Goal: Information Seeking & Learning: Find contact information

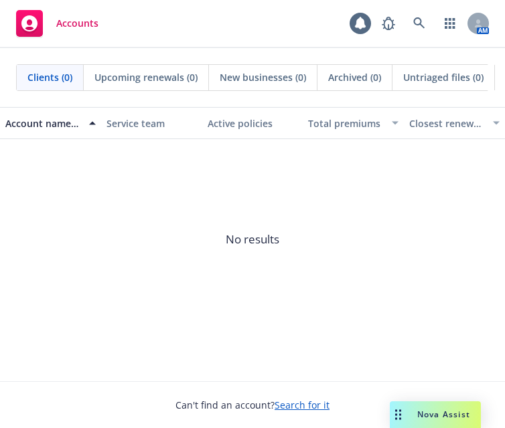
click at [107, 211] on span "No results" at bounding box center [252, 239] width 505 height 201
click at [443, 19] on link "button" at bounding box center [449, 23] width 27 height 27
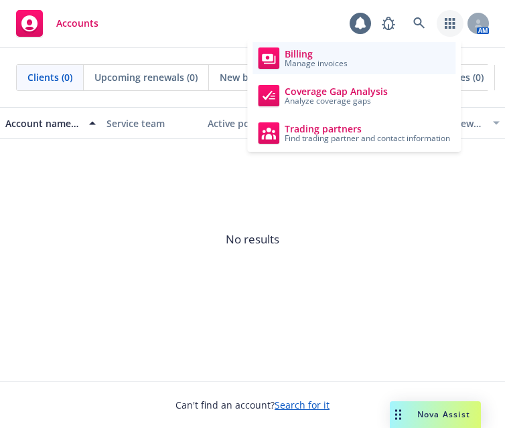
click at [307, 60] on span "Manage invoices" at bounding box center [315, 64] width 63 height 8
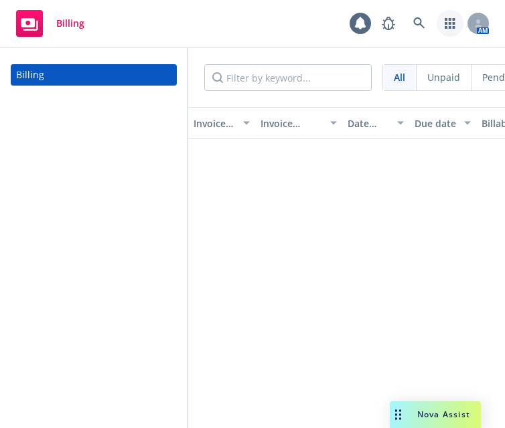
click at [451, 22] on icon "button" at bounding box center [449, 23] width 11 height 11
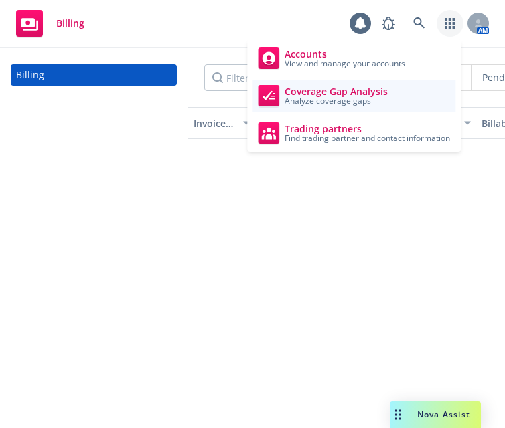
click at [347, 92] on span "Coverage Gap Analysis" at bounding box center [335, 91] width 103 height 11
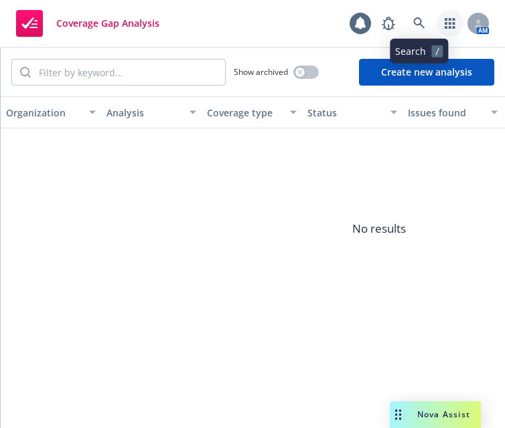
click at [450, 21] on icon "button" at bounding box center [449, 23] width 11 height 11
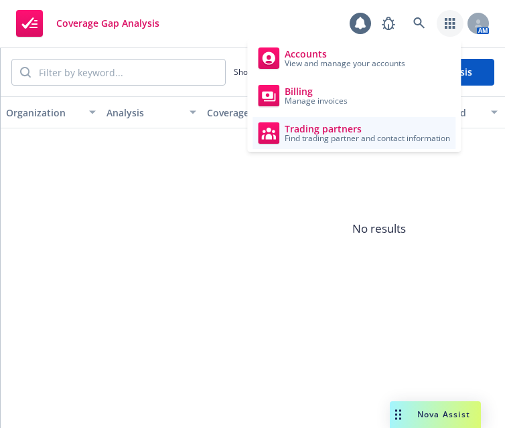
click at [385, 137] on span "Find trading partner and contact information" at bounding box center [366, 139] width 165 height 8
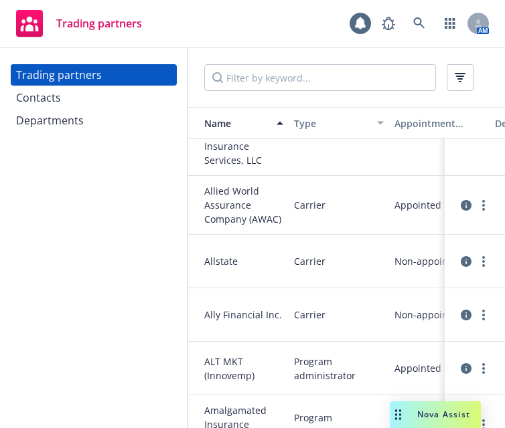
scroll to position [1405, 0]
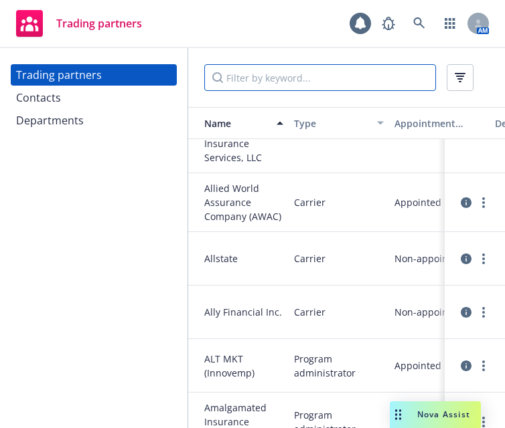
click at [244, 81] on input "Filter by keyword..." at bounding box center [320, 77] width 232 height 27
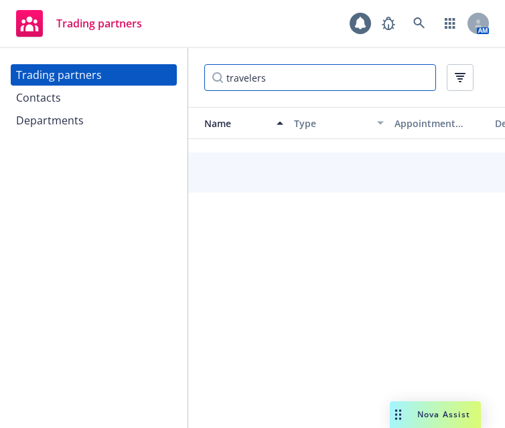
type input "travelers"
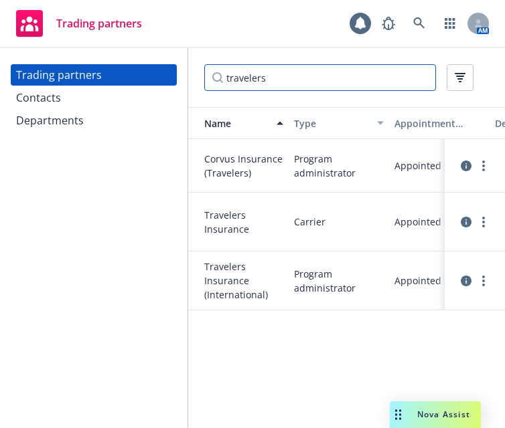
scroll to position [0, 0]
drag, startPoint x: 282, startPoint y: 74, endPoint x: 200, endPoint y: 71, distance: 82.4
click at [200, 71] on div "travelers" at bounding box center [346, 77] width 317 height 59
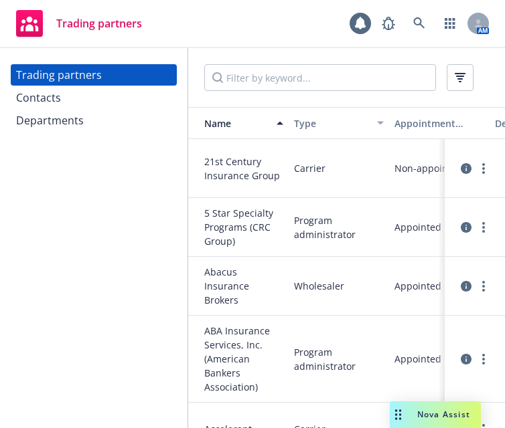
click at [58, 100] on div "Contacts" at bounding box center [38, 97] width 45 height 21
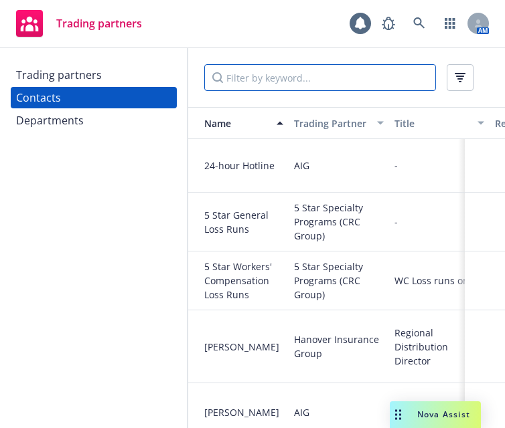
click at [296, 79] on input "Filter by keyword..." at bounding box center [320, 77] width 232 height 27
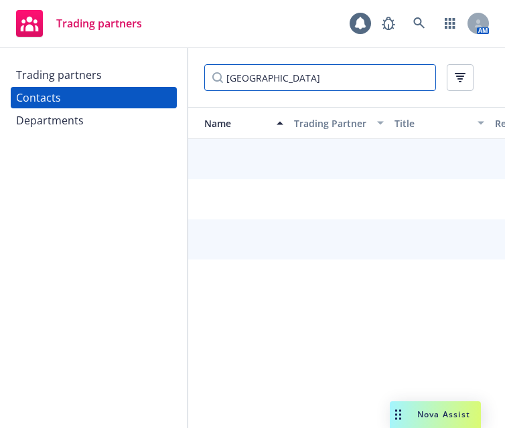
type input "hartford"
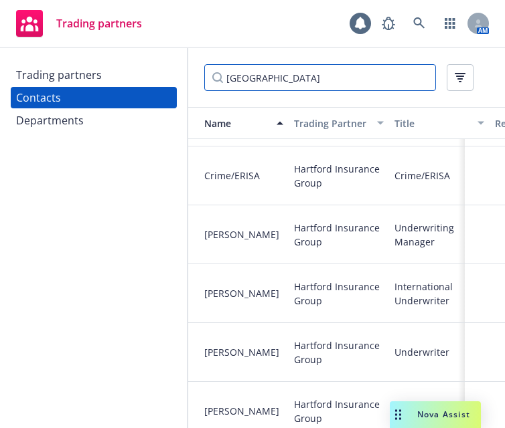
scroll to position [268, 0]
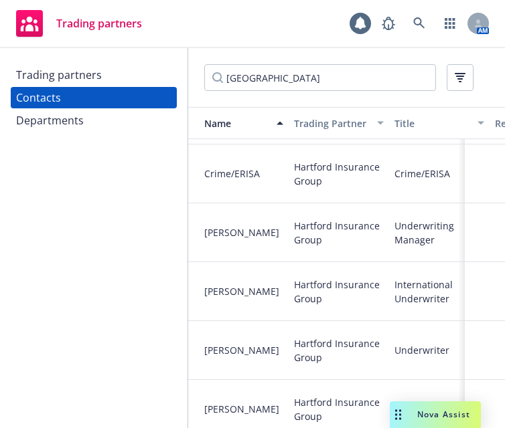
click at [36, 207] on div "Trading partners Contacts Departments" at bounding box center [93, 238] width 187 height 380
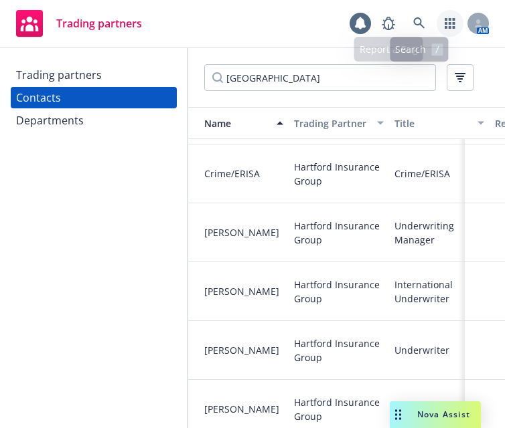
click at [452, 23] on icon "button" at bounding box center [449, 23] width 10 height 11
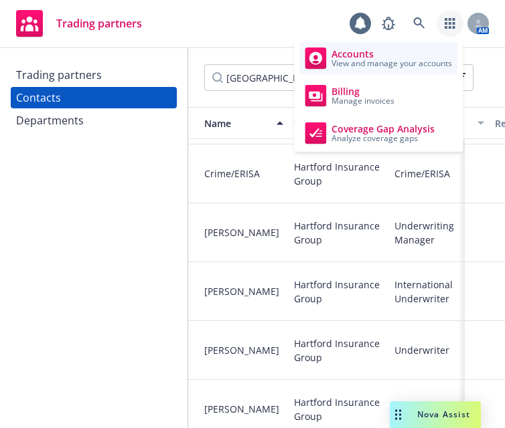
click at [382, 62] on span "View and manage your accounts" at bounding box center [391, 64] width 120 height 8
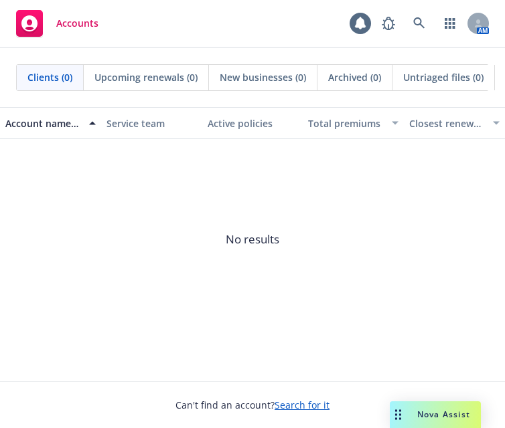
click at [173, 177] on span "No results" at bounding box center [252, 239] width 505 height 201
click at [143, 209] on span "No results" at bounding box center [252, 239] width 505 height 201
click at [363, 24] on icon at bounding box center [360, 23] width 11 height 12
